Goal: Book appointment/travel/reservation

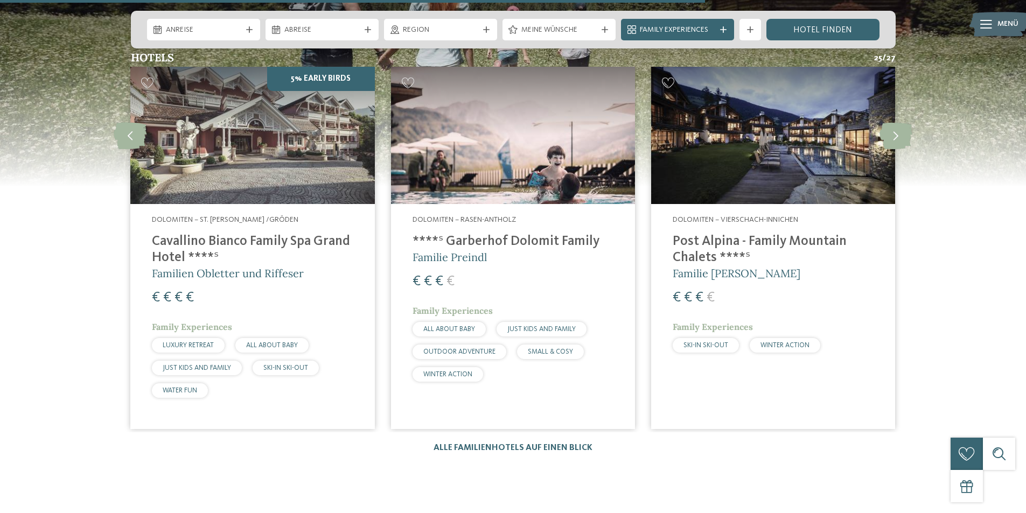
scroll to position [1239, 0]
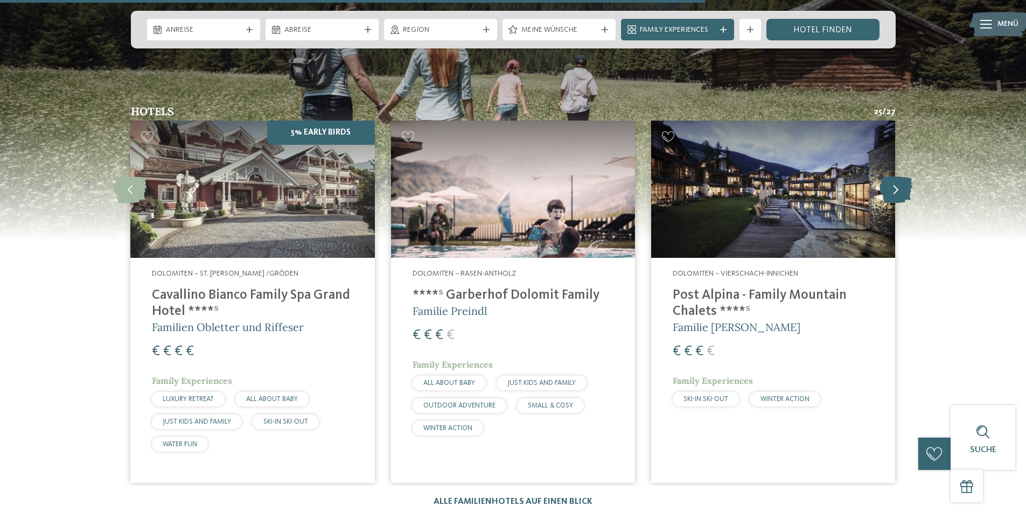
click at [895, 176] on icon at bounding box center [896, 189] width 33 height 27
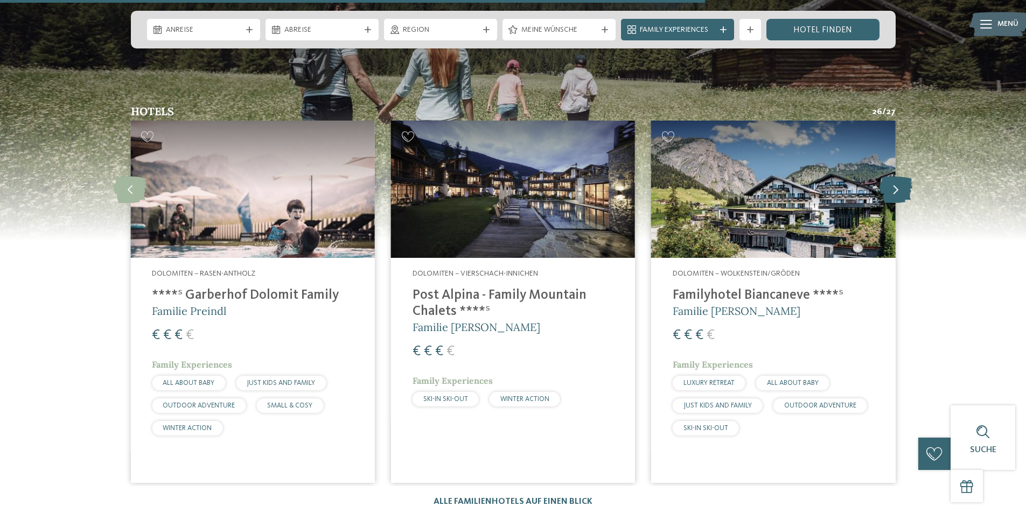
click at [895, 176] on icon at bounding box center [896, 189] width 33 height 27
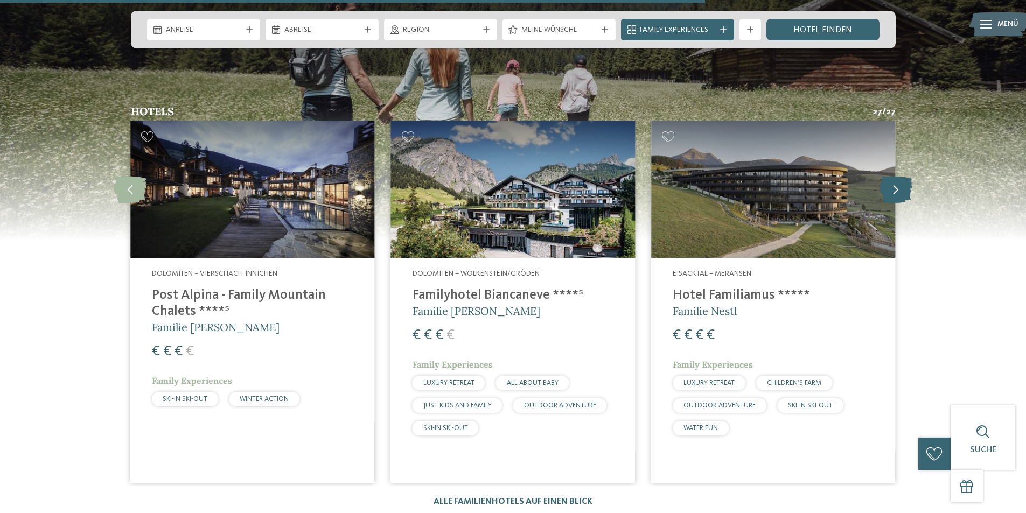
click at [895, 176] on icon at bounding box center [896, 189] width 33 height 27
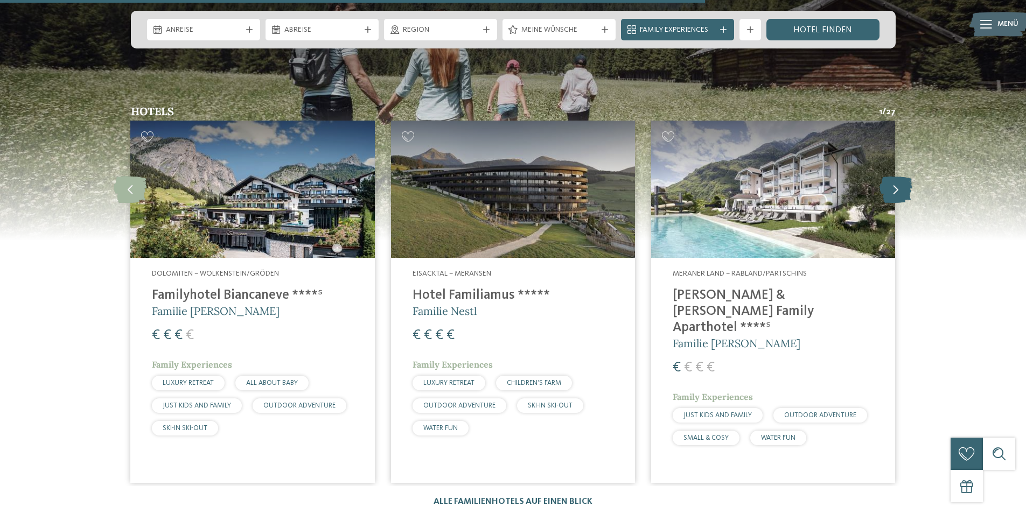
click at [895, 176] on icon at bounding box center [896, 189] width 33 height 27
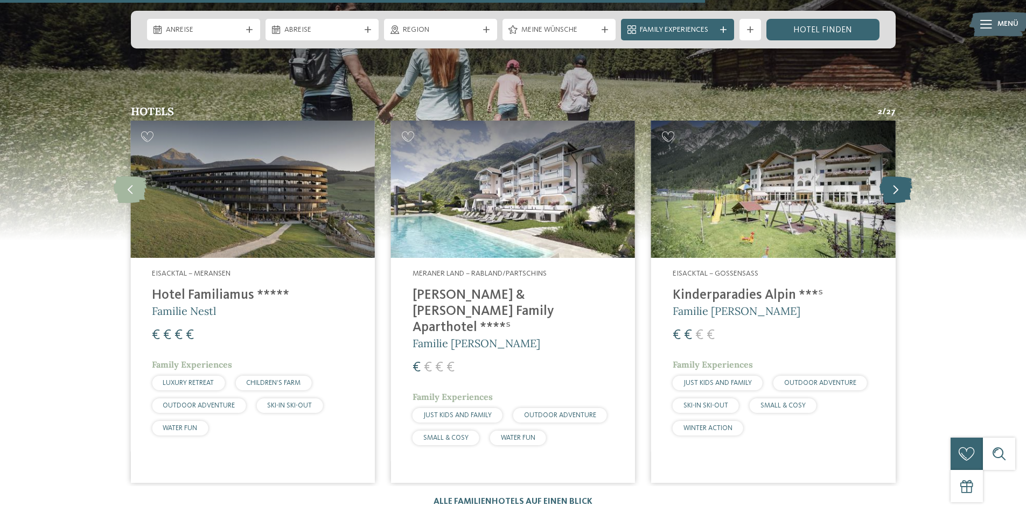
click at [895, 176] on icon at bounding box center [896, 189] width 33 height 27
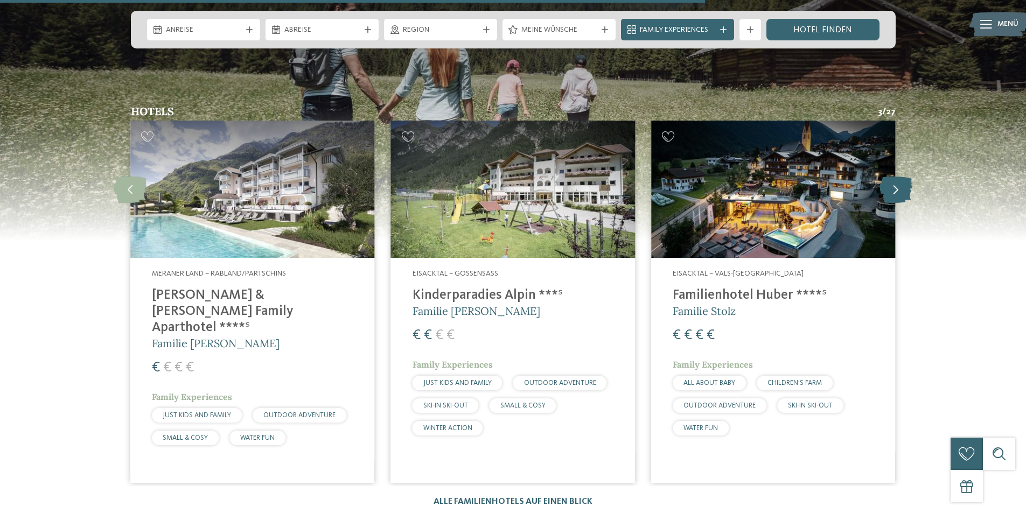
click at [895, 176] on icon at bounding box center [896, 189] width 33 height 27
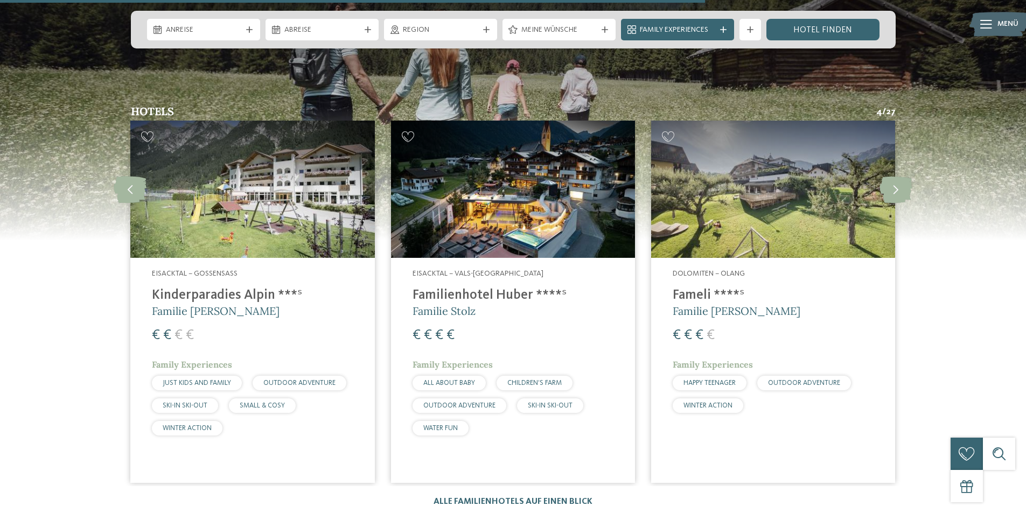
click at [480, 288] on h4 "Familienhotel Huber ****ˢ" at bounding box center [513, 296] width 201 height 16
click at [553, 211] on img at bounding box center [513, 189] width 244 height 137
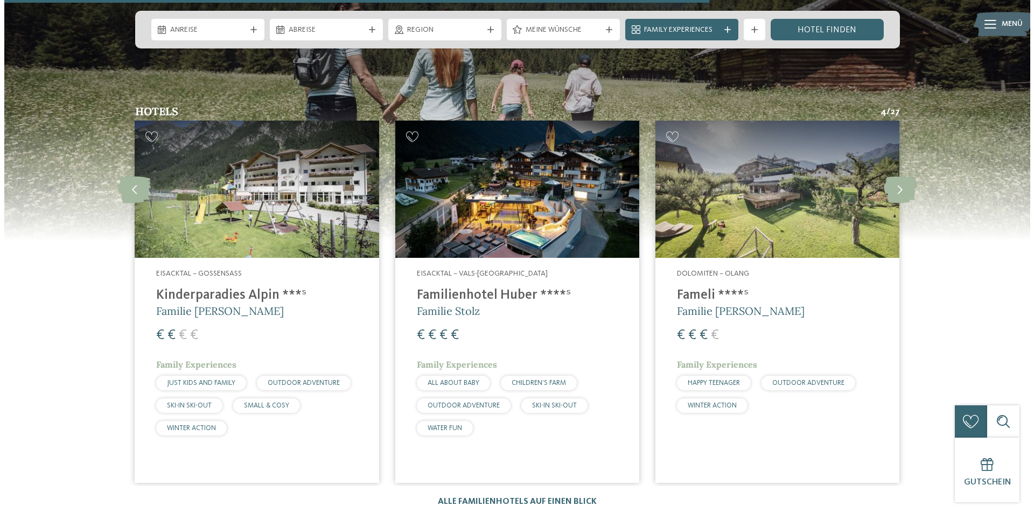
scroll to position [1347, 0]
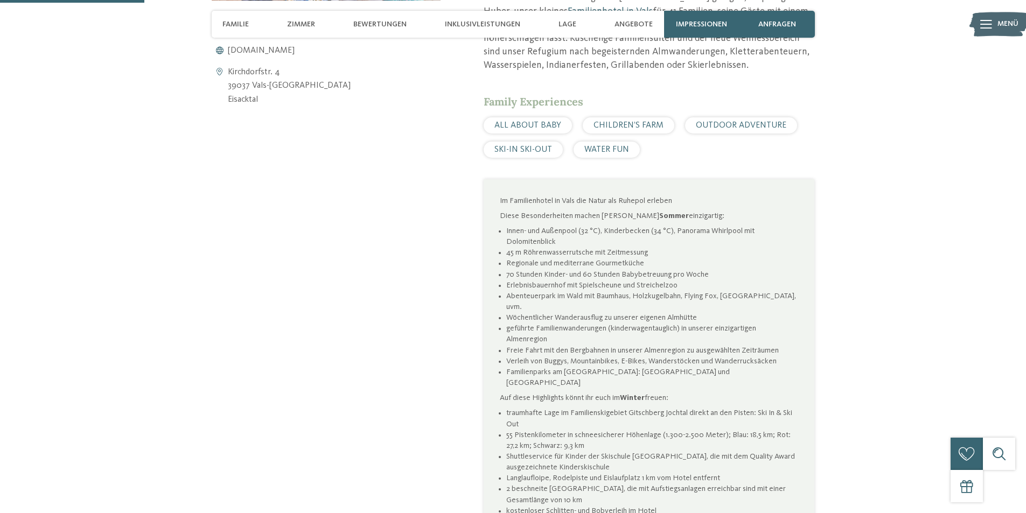
scroll to position [646, 0]
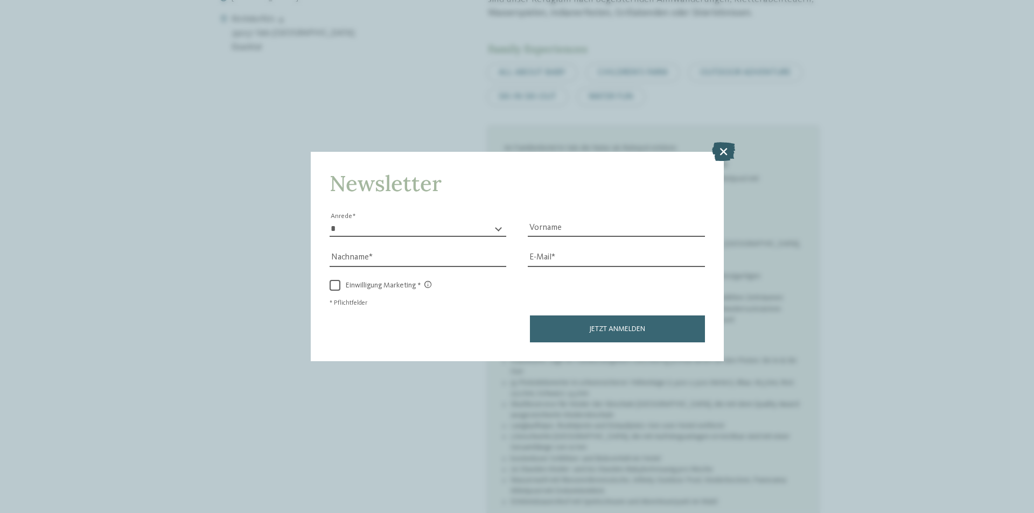
click at [725, 155] on icon at bounding box center [723, 151] width 23 height 19
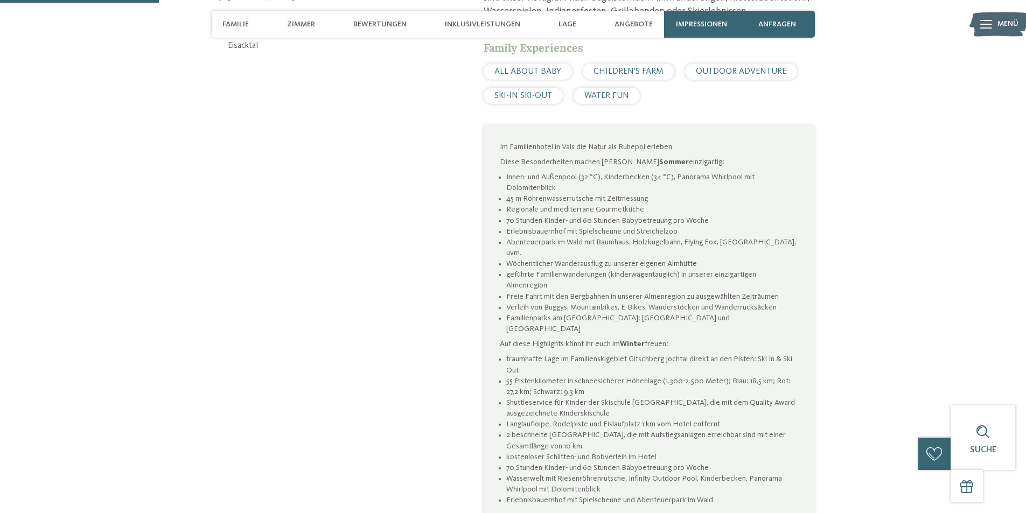
scroll to position [485, 0]
